Goal: Complete application form

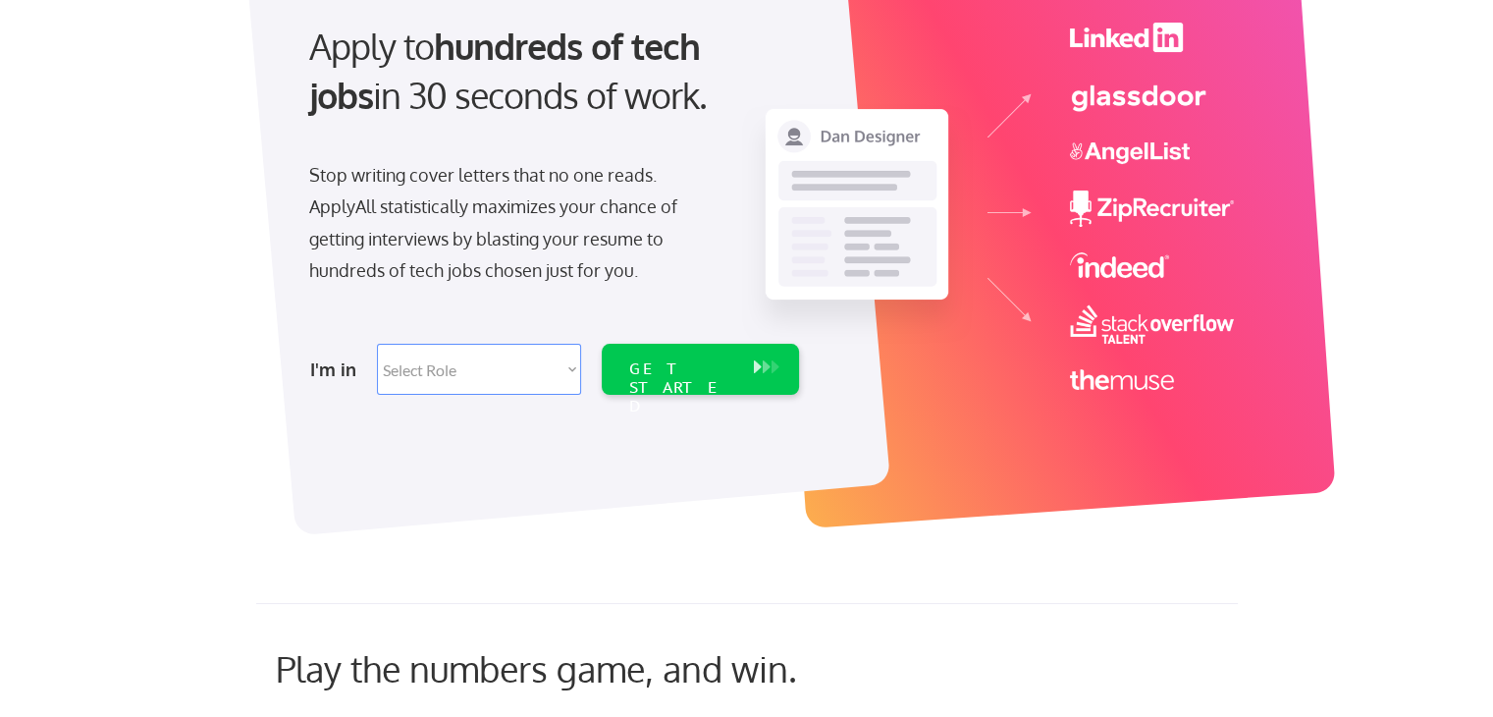
scroll to position [289, 0]
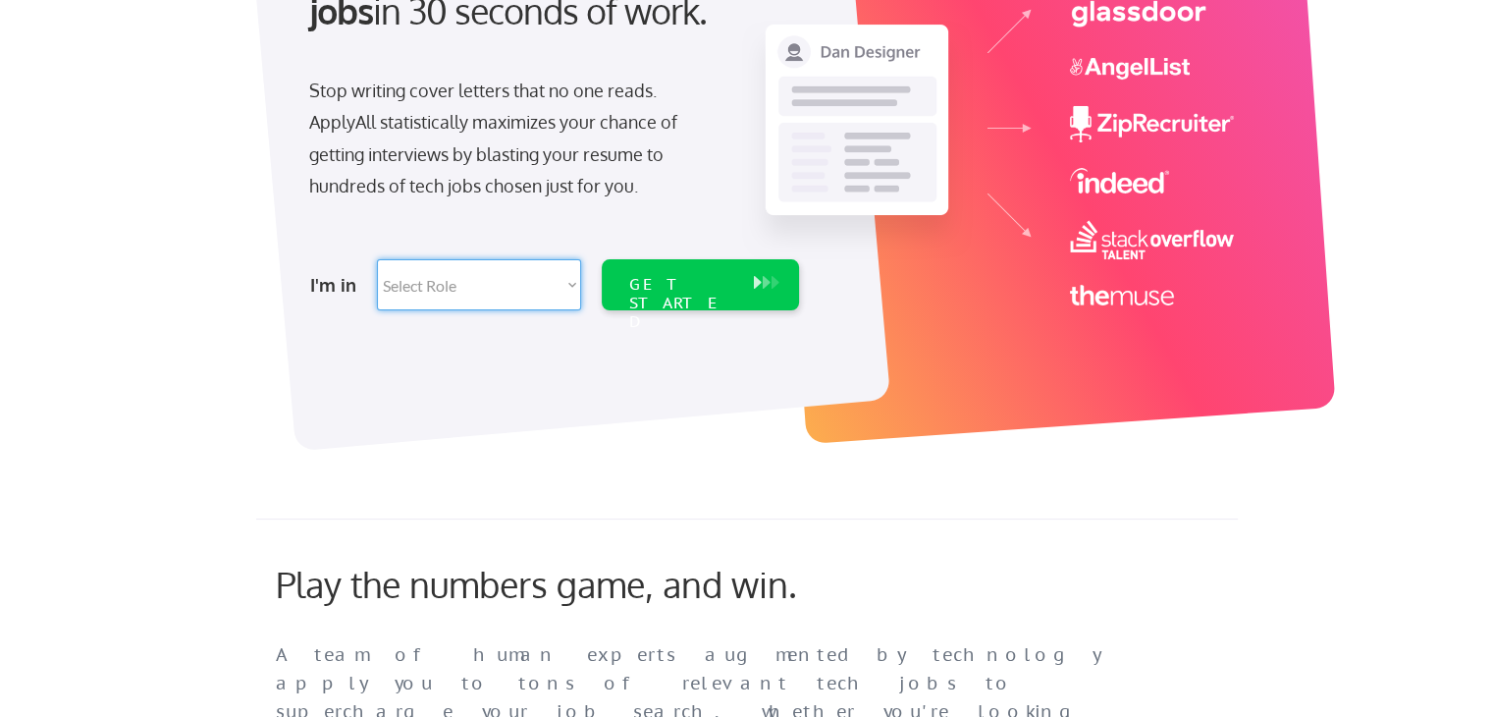
click at [465, 267] on select "Select Role Software Engineering Product Management Customer Success Sales UI/U…" at bounding box center [479, 284] width 204 height 51
select select ""tech_finance_biz_ops_cos""
click at [377, 259] on select "Select Role Software Engineering Product Management Customer Success Sales UI/U…" at bounding box center [479, 284] width 204 height 51
select select ""tech_finance_biz_ops_cos""
click at [510, 277] on select "Select Role Software Engineering Product Management Customer Success Sales UI/U…" at bounding box center [479, 284] width 204 height 51
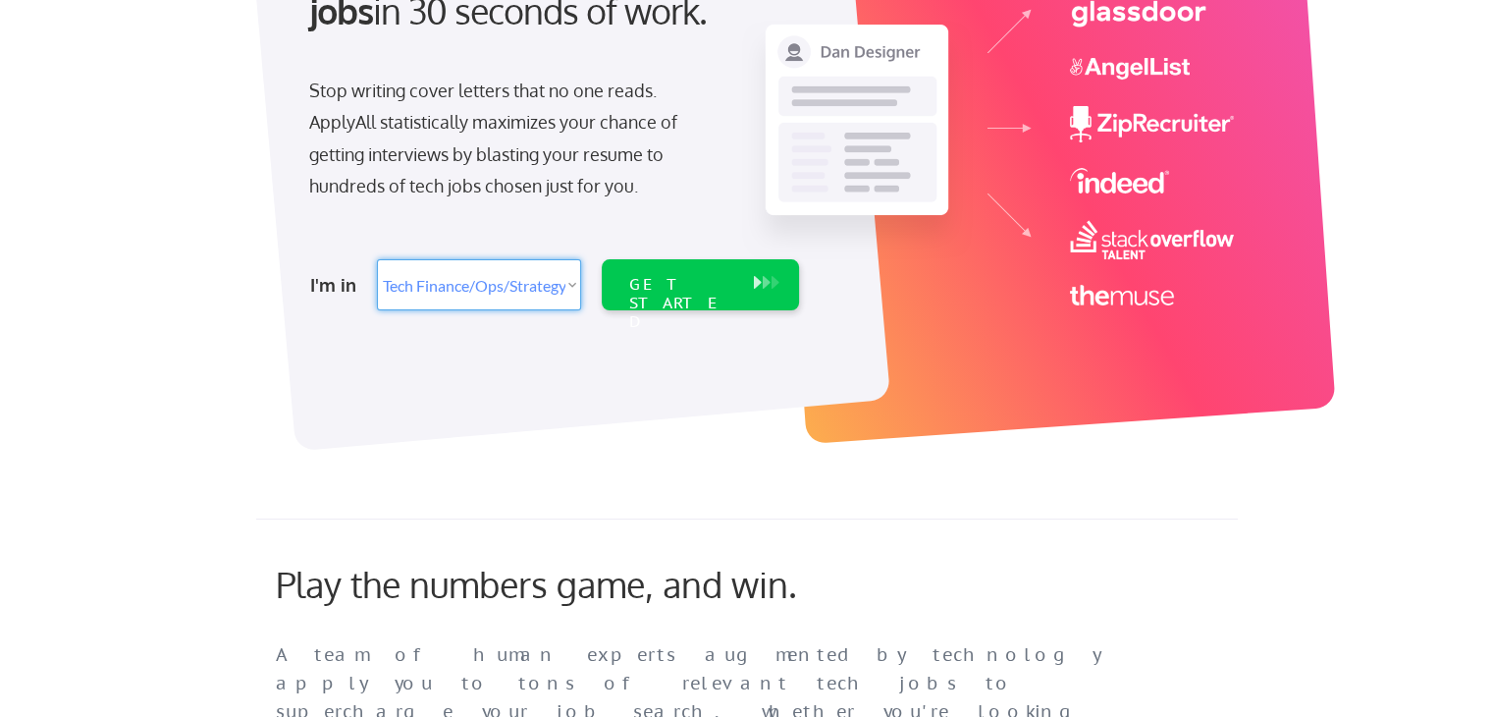
click at [377, 259] on select "Select Role Software Engineering Product Management Customer Success Sales UI/U…" at bounding box center [479, 284] width 204 height 51
click at [668, 292] on div "GET STARTED" at bounding box center [681, 303] width 105 height 57
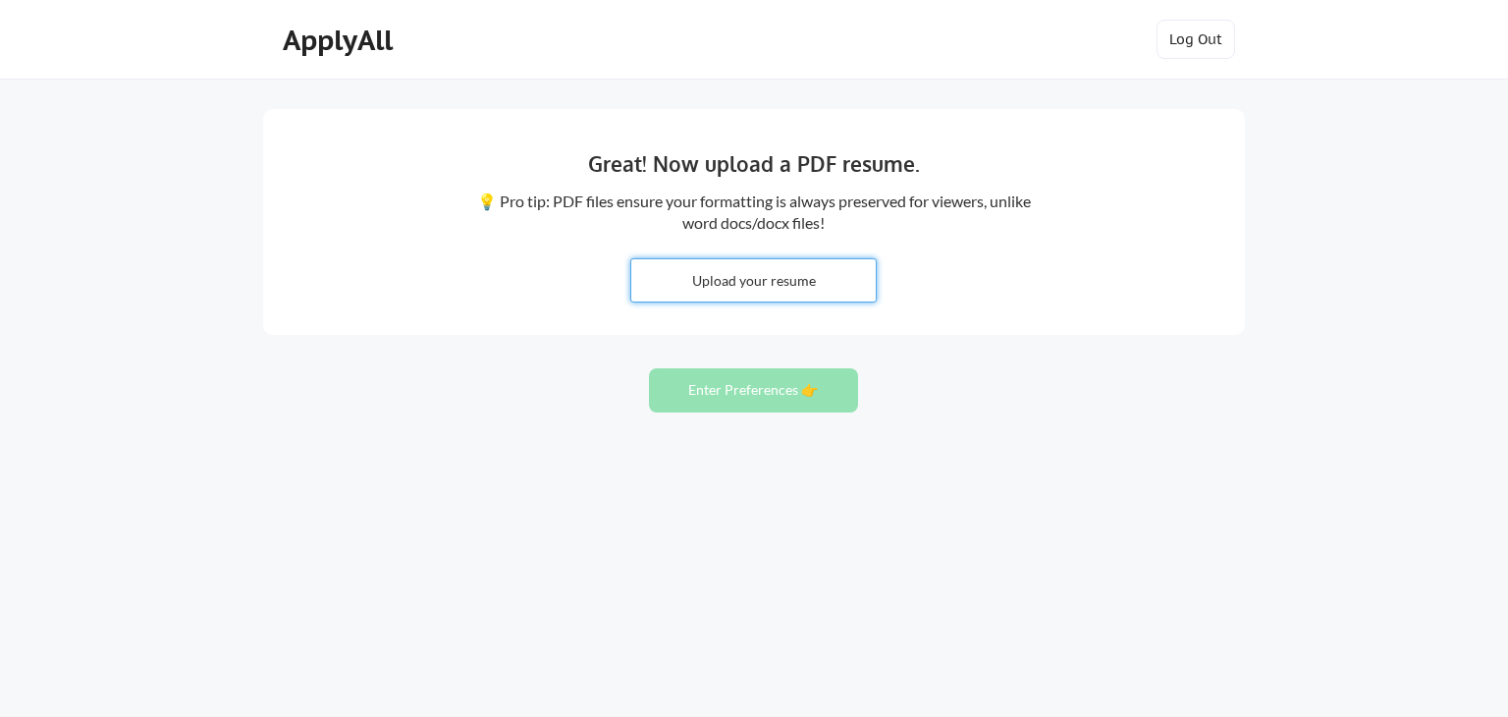
click at [737, 274] on input "file" at bounding box center [753, 280] width 244 height 42
type input "C:\fakepath\CV__Vaibhav [PERSON_NAME].pdf"
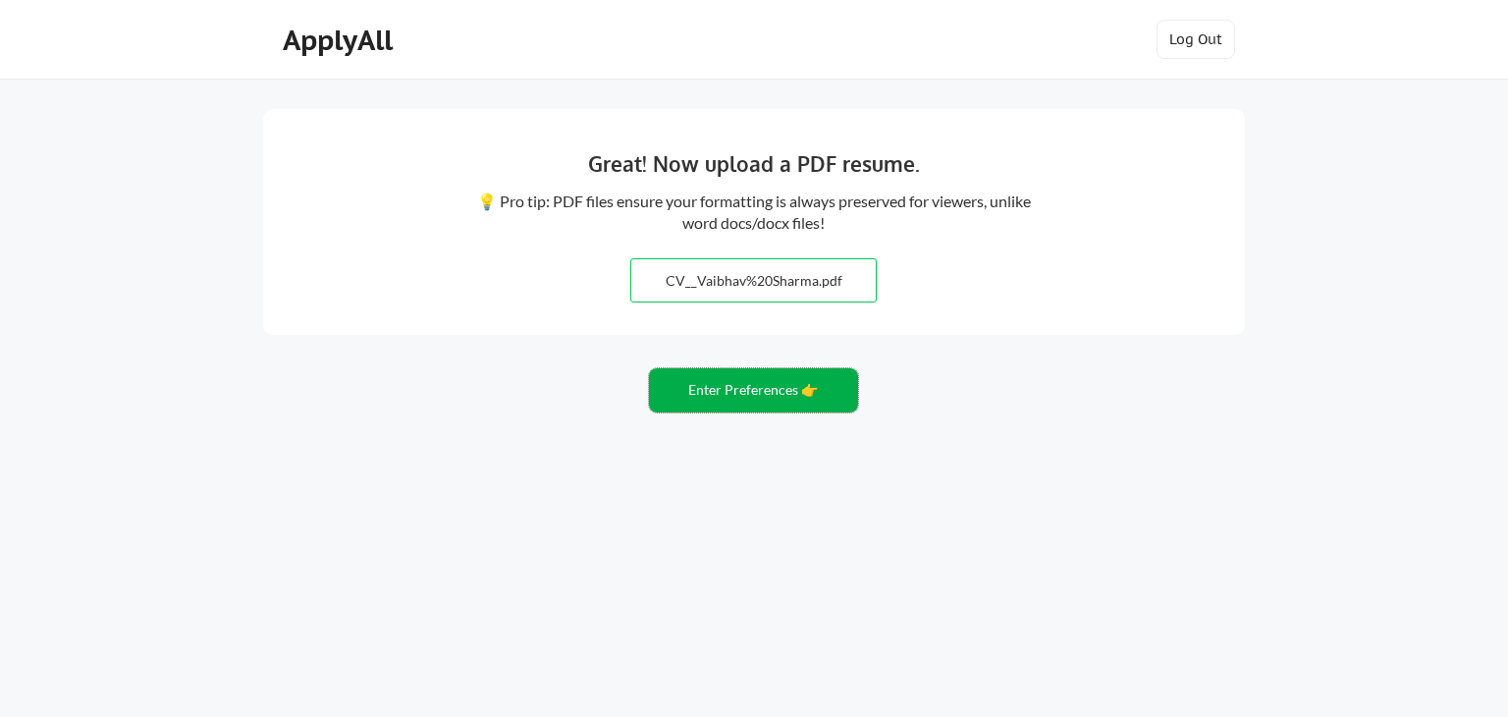
click at [813, 386] on button "Enter Preferences 👉" at bounding box center [753, 390] width 209 height 44
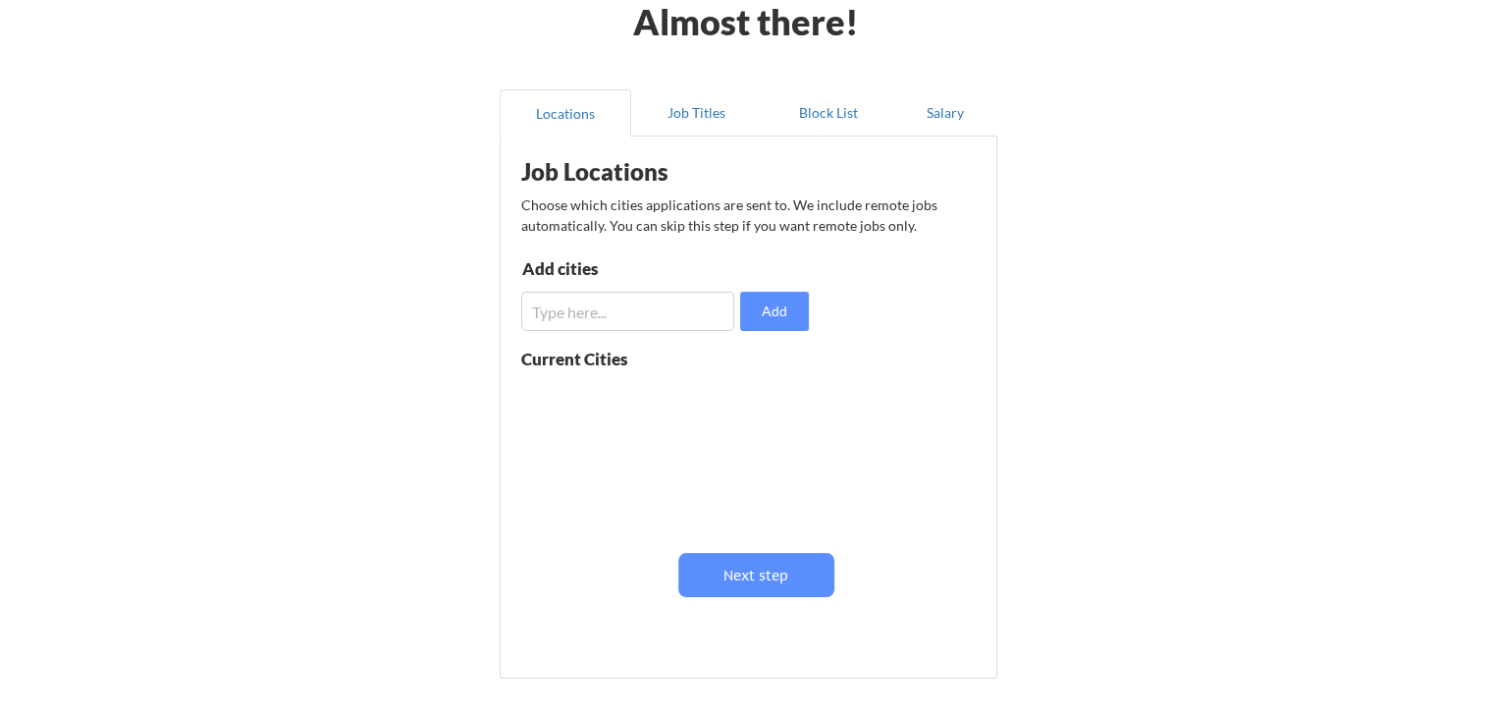
scroll to position [105, 0]
click at [655, 310] on input "input" at bounding box center [627, 310] width 213 height 39
type input "d"
click at [809, 575] on button "Next step" at bounding box center [756, 574] width 156 height 44
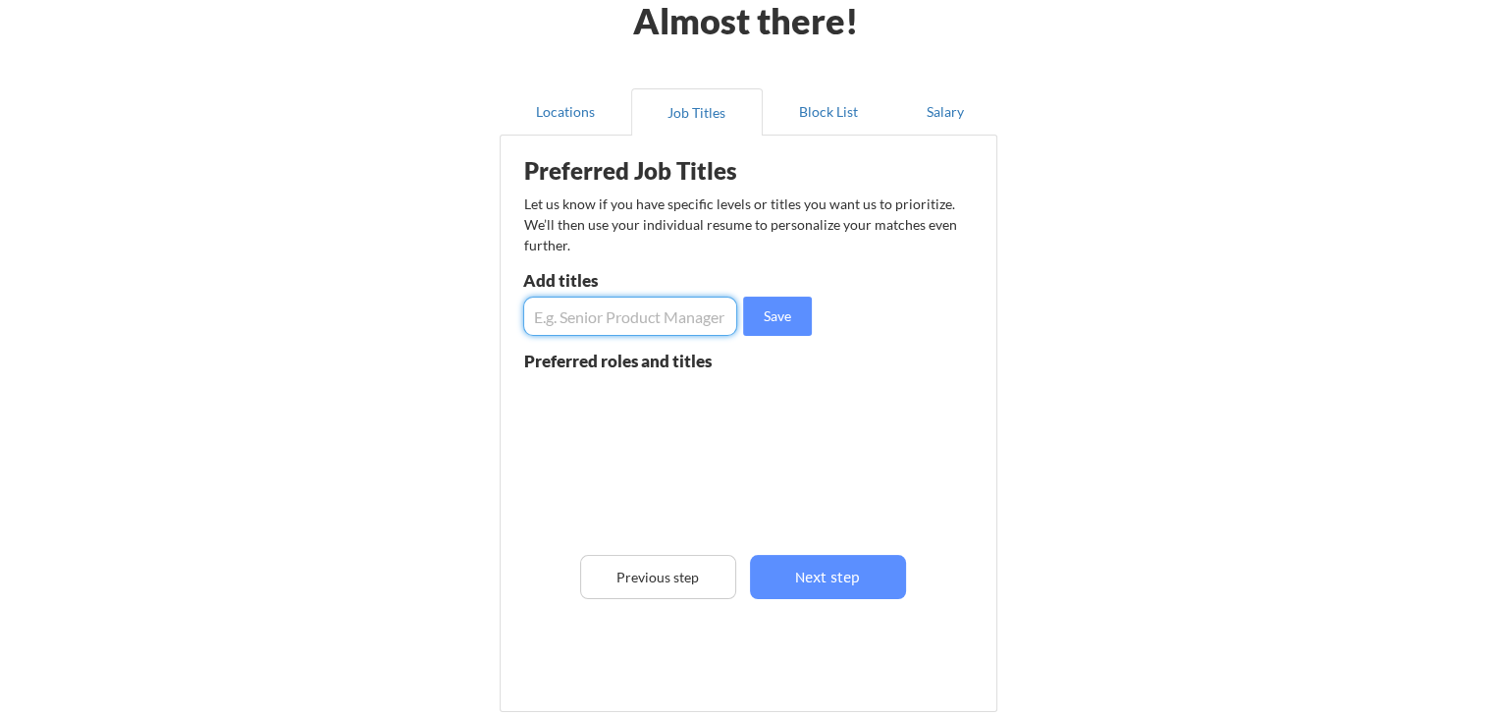
click at [633, 320] on input "input" at bounding box center [630, 315] width 214 height 39
type input "Finance"
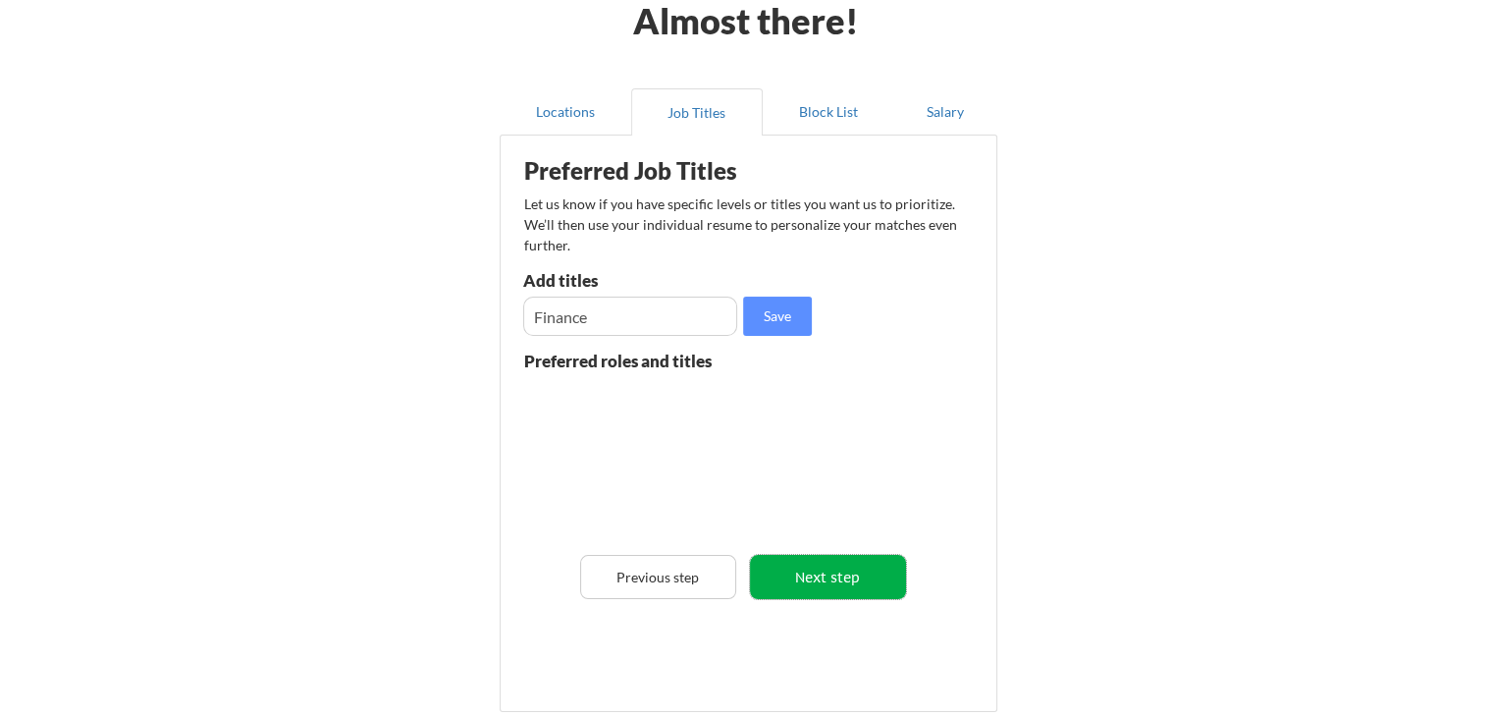
click at [804, 555] on button "Next step" at bounding box center [828, 577] width 156 height 44
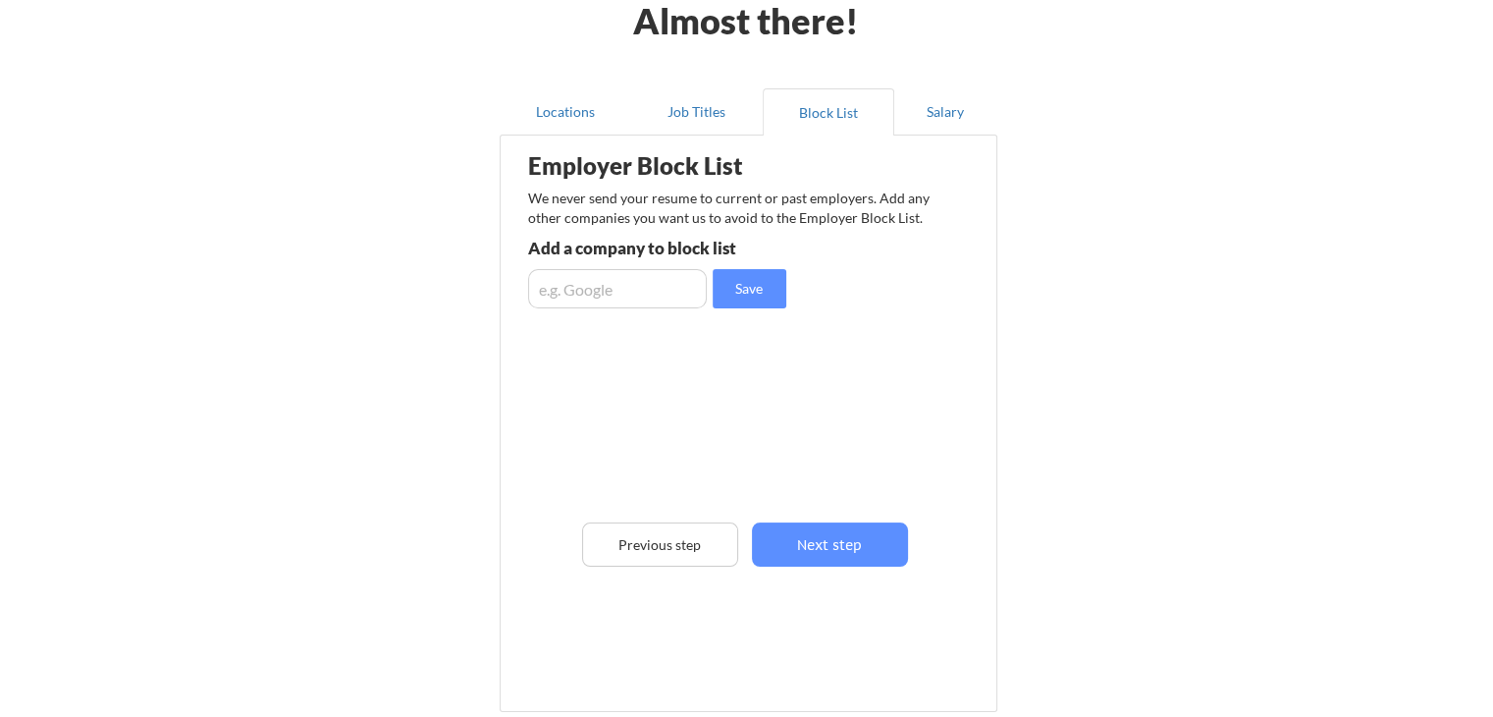
click at [636, 294] on input "input" at bounding box center [617, 288] width 179 height 39
type input "Dynamic Accounting Solutions"
click at [774, 293] on button "Save" at bounding box center [750, 288] width 74 height 39
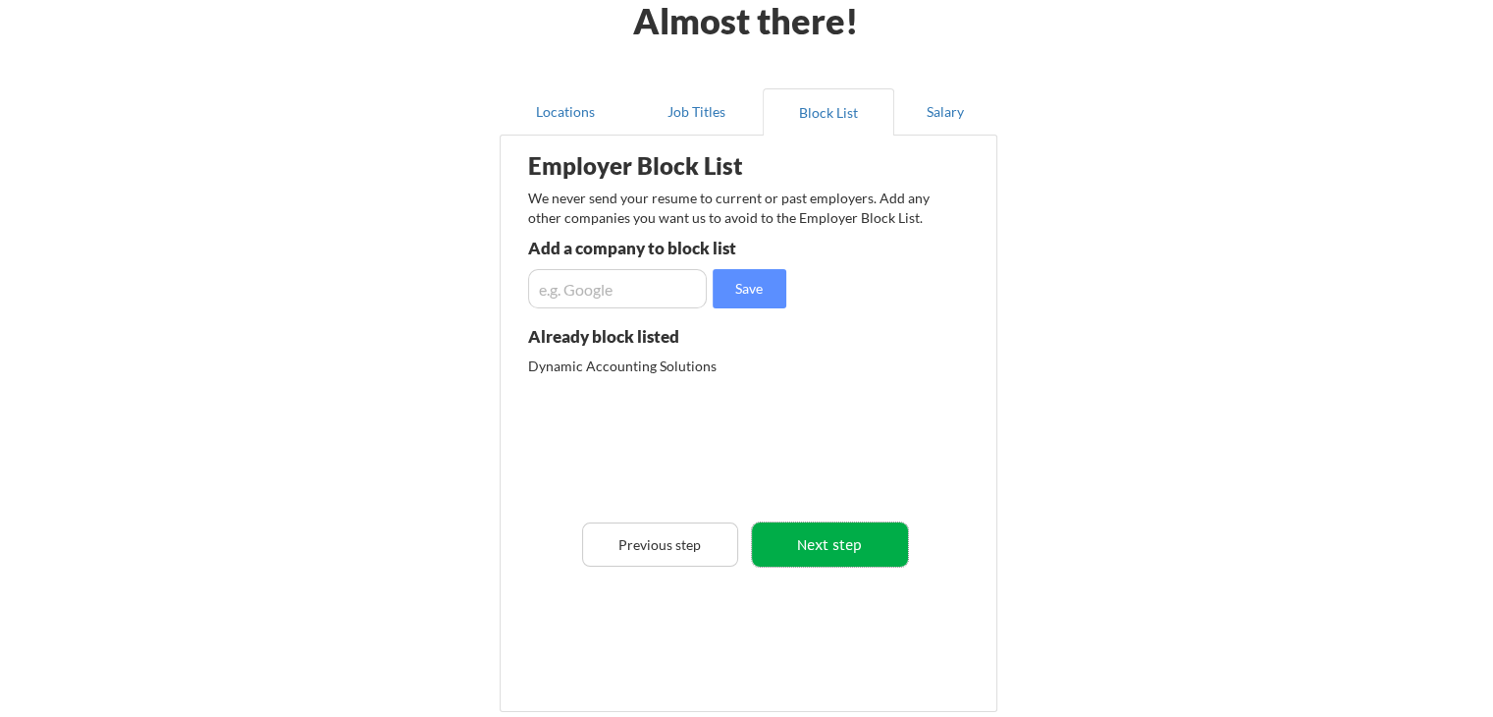
click at [799, 535] on button "Next step" at bounding box center [830, 544] width 156 height 44
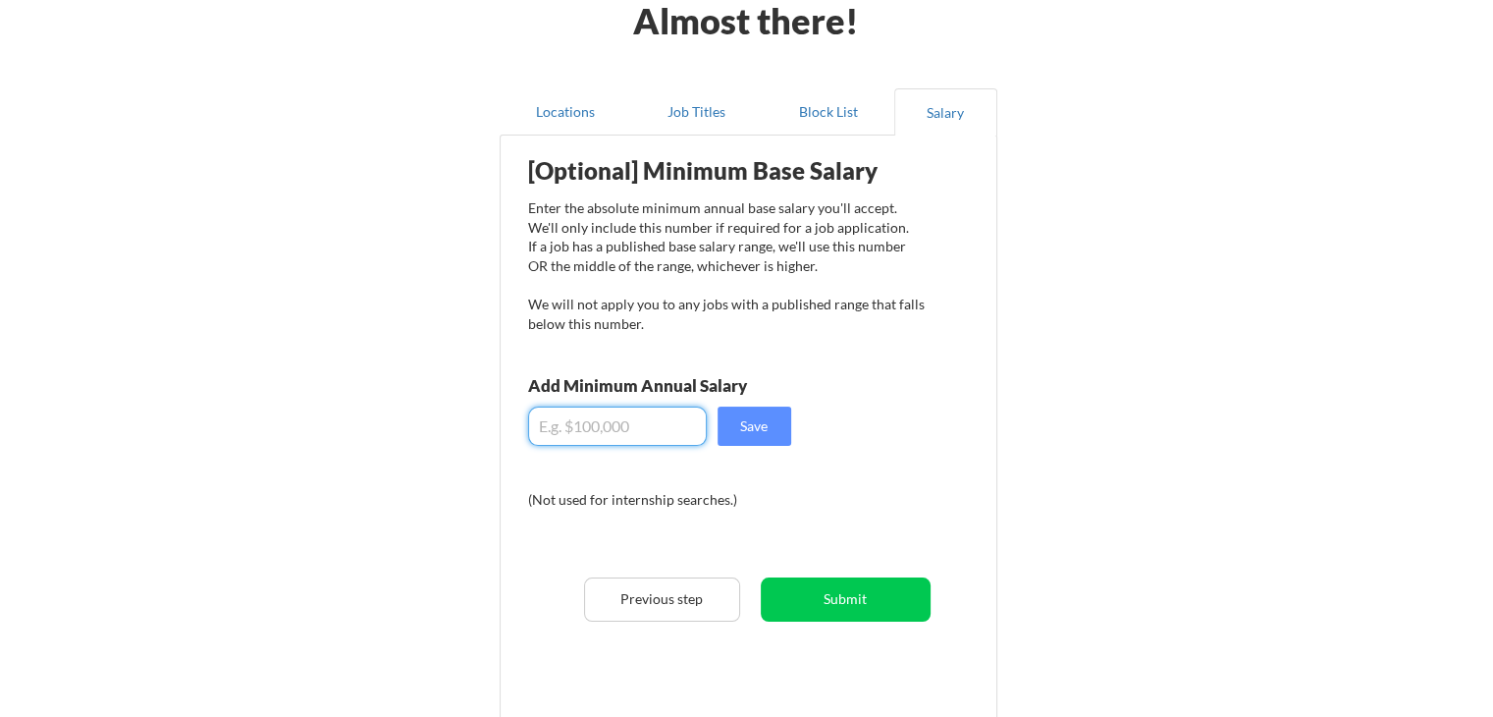
click at [606, 425] on input "input" at bounding box center [617, 425] width 179 height 39
click at [612, 428] on input "input" at bounding box center [617, 425] width 179 height 39
type input "$51,000"
click at [772, 441] on button "Save" at bounding box center [755, 425] width 74 height 39
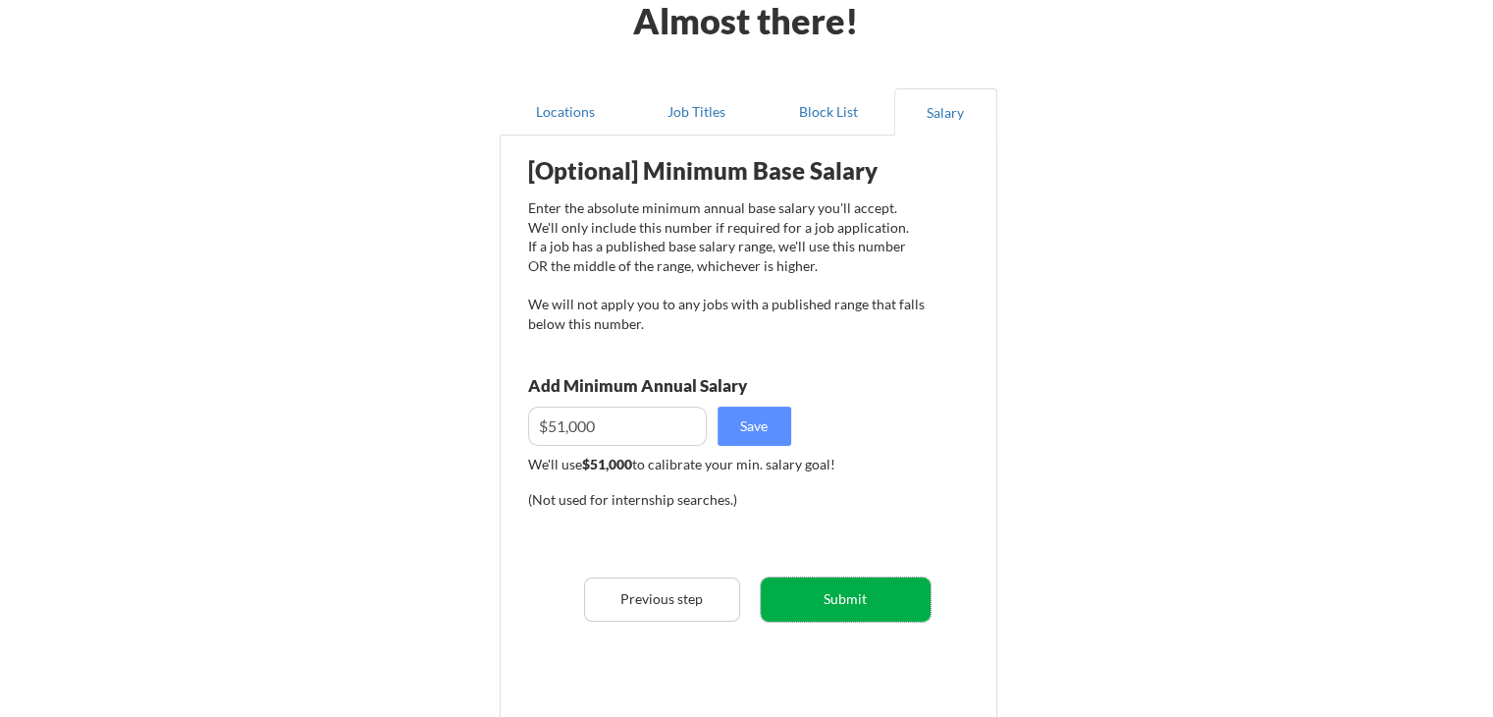
click at [809, 579] on button "Submit" at bounding box center [846, 599] width 170 height 44
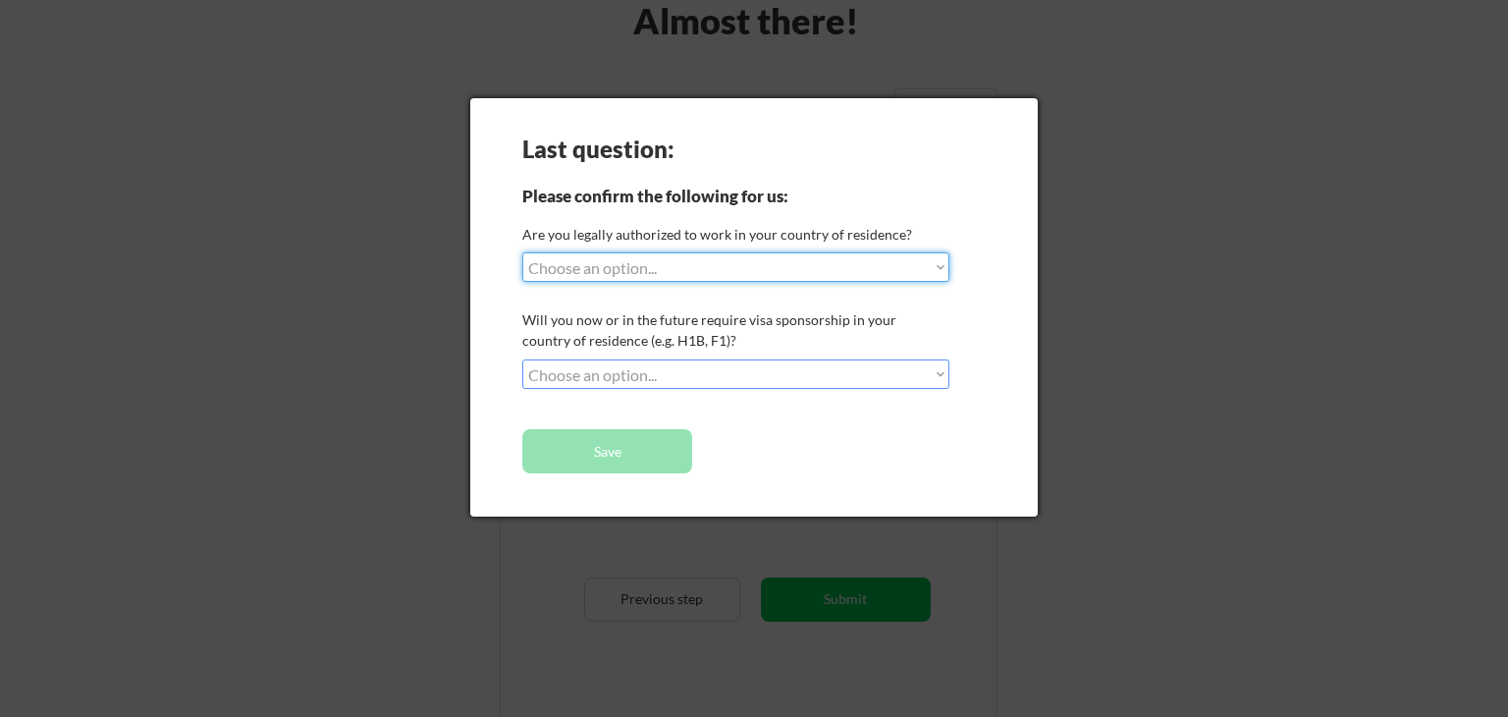
click at [629, 272] on select "Choose an option... Yes, I am a US Citizen Yes, I am a Canadian Citizen Yes, I …" at bounding box center [735, 266] width 427 height 29
select select ""yes__i_am_an_other_permanent_resident""
click at [522, 252] on select "Choose an option... Yes, I am a US Citizen Yes, I am a Canadian Citizen Yes, I …" at bounding box center [735, 266] width 427 height 29
click at [726, 378] on select "Choose an option... No, I will not need sponsorship Yes, I will need sponsorship" at bounding box center [735, 373] width 427 height 29
select select ""no__i_will_not_need_sponsorship""
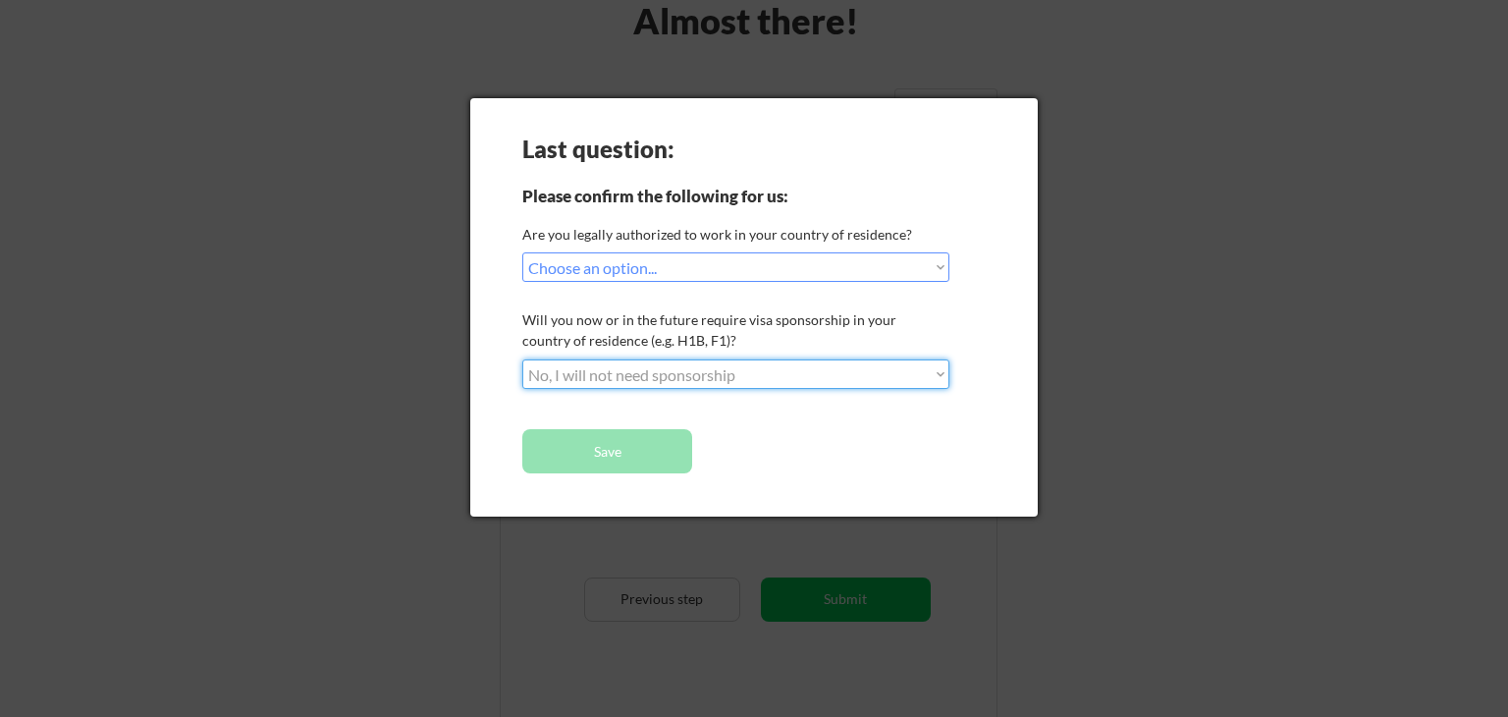
click at [522, 359] on select "Choose an option... No, I will not need sponsorship Yes, I will need sponsorship" at bounding box center [735, 373] width 427 height 29
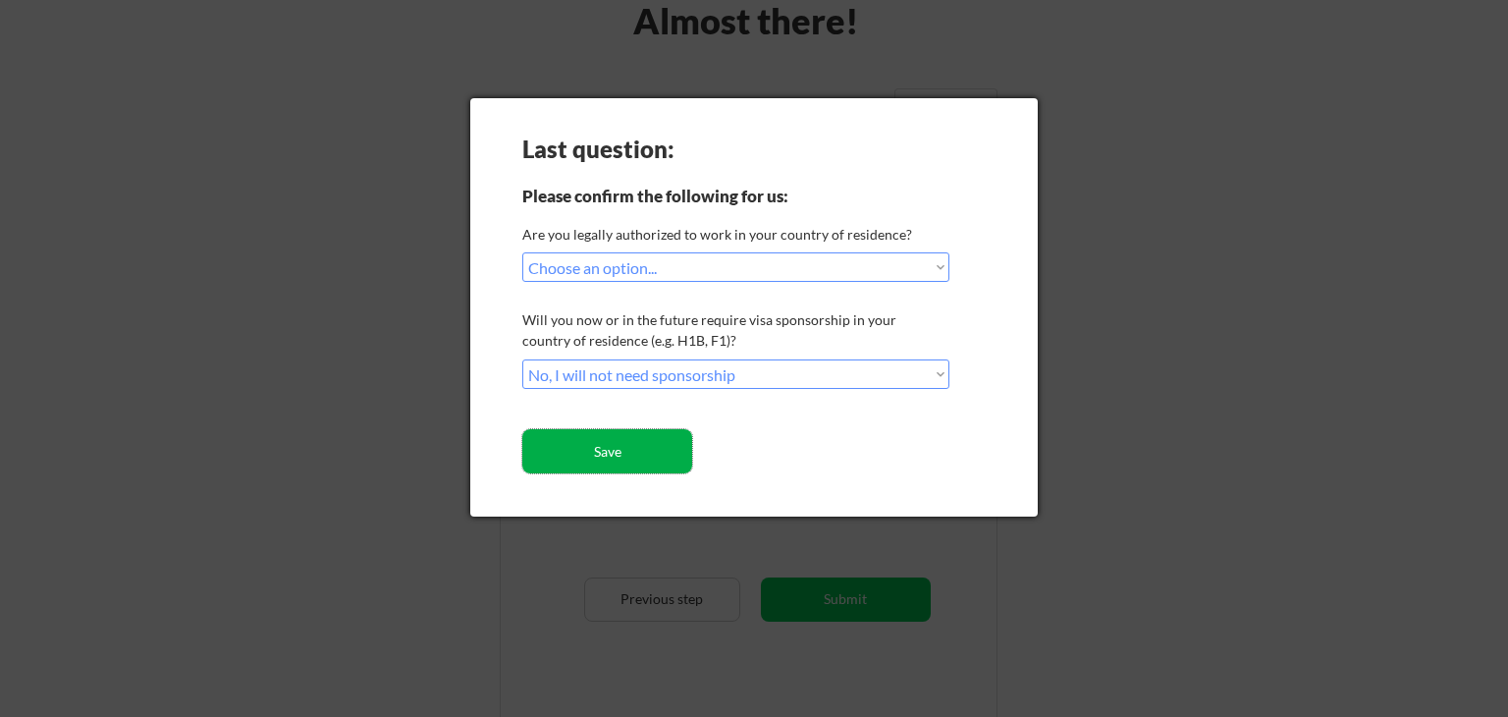
click at [625, 448] on button "Save" at bounding box center [607, 451] width 170 height 44
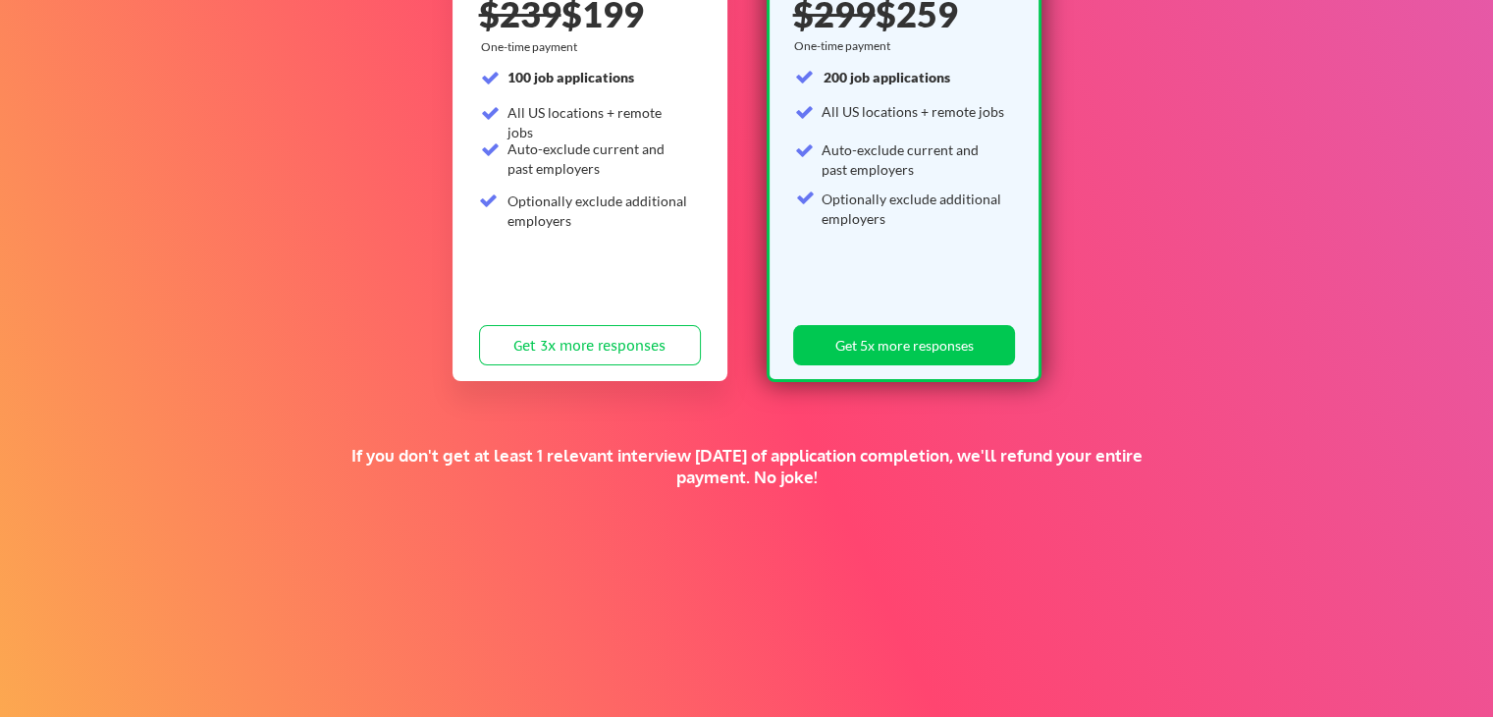
scroll to position [435, 0]
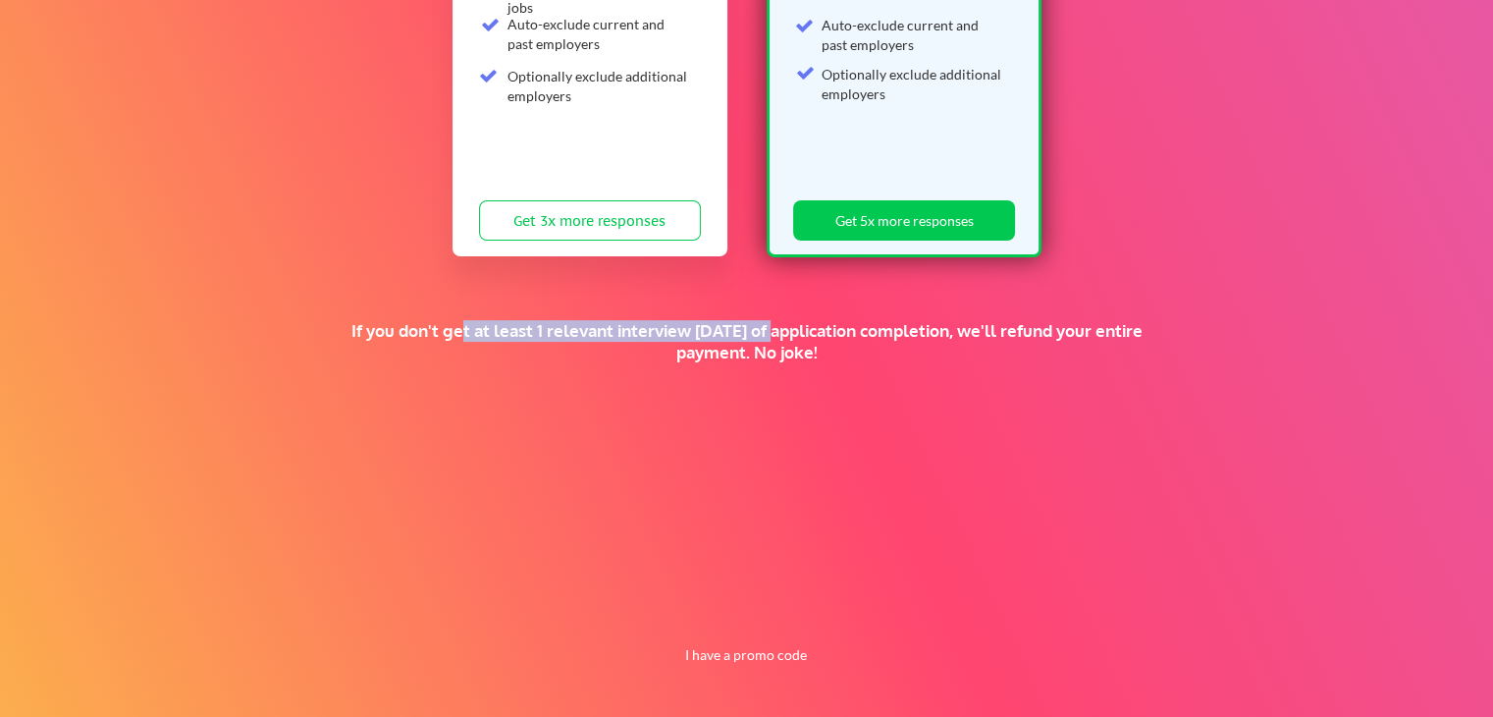
drag, startPoint x: 467, startPoint y: 329, endPoint x: 784, endPoint y: 331, distance: 317.1
click at [784, 331] on div "If you don't get at least 1 relevant interview [DATE] of application completion…" at bounding box center [747, 341] width 812 height 43
drag, startPoint x: 888, startPoint y: 337, endPoint x: 949, endPoint y: 378, distance: 73.5
click at [949, 378] on div "If you don't get at least 1 relevant interview [DATE] of application completion…" at bounding box center [747, 356] width 812 height 73
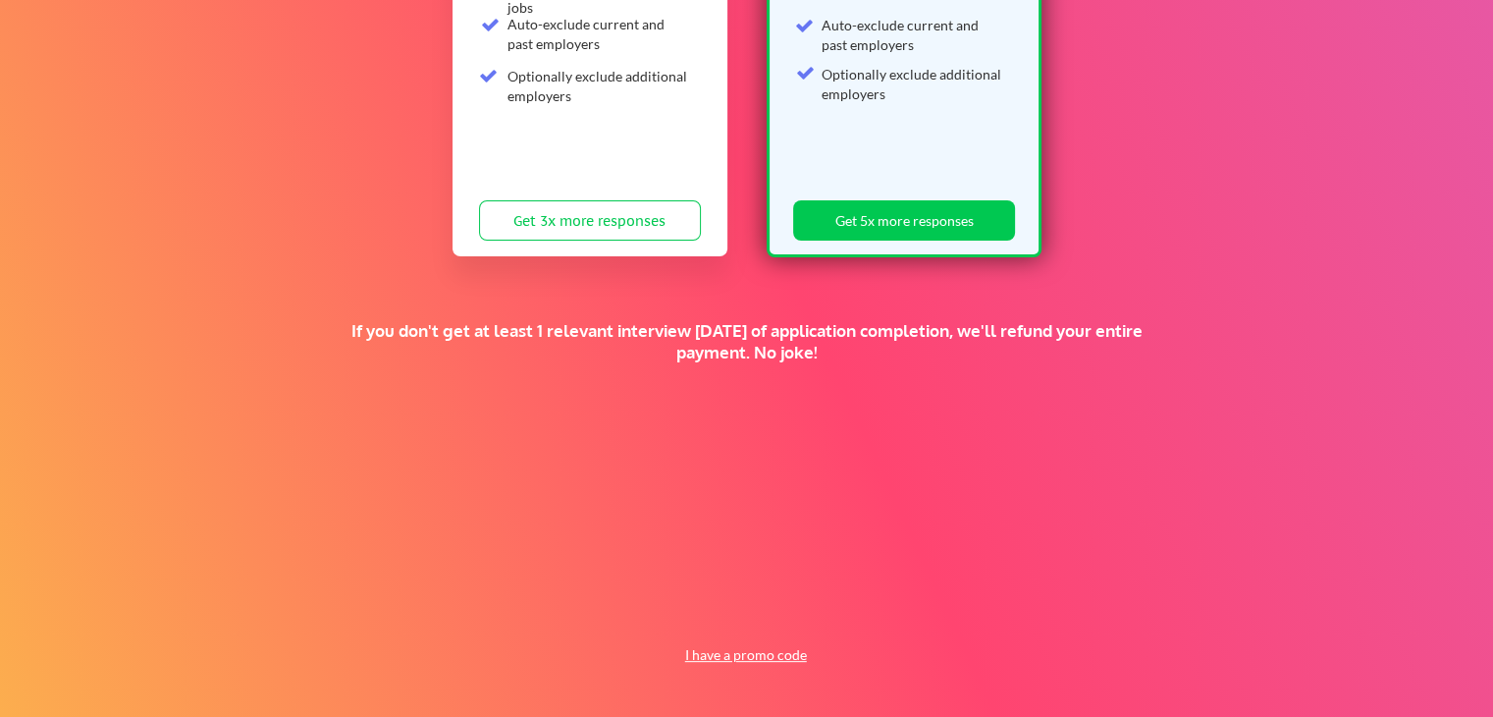
scroll to position [0, 0]
